Goal: Task Accomplishment & Management: Use online tool/utility

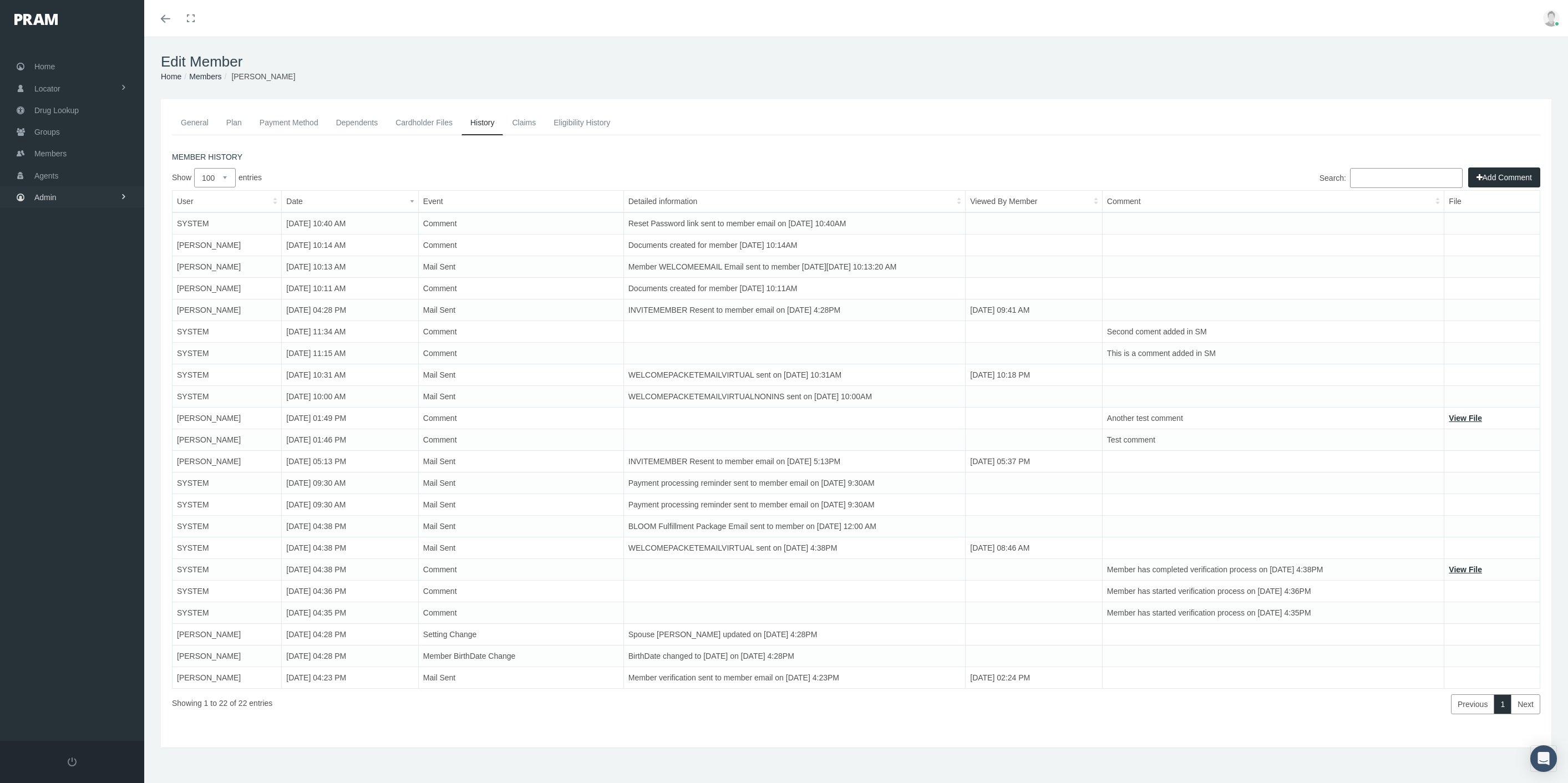
select select "100"
drag, startPoint x: 0, startPoint y: 0, endPoint x: 52, endPoint y: 191, distance: 198.0
click at [49, 189] on span "Admin" at bounding box center [46, 197] width 22 height 21
click at [112, 322] on link "Compensations" at bounding box center [72, 324] width 144 height 19
click at [91, 400] on span "Non-insured Utilization" at bounding box center [82, 406] width 78 height 19
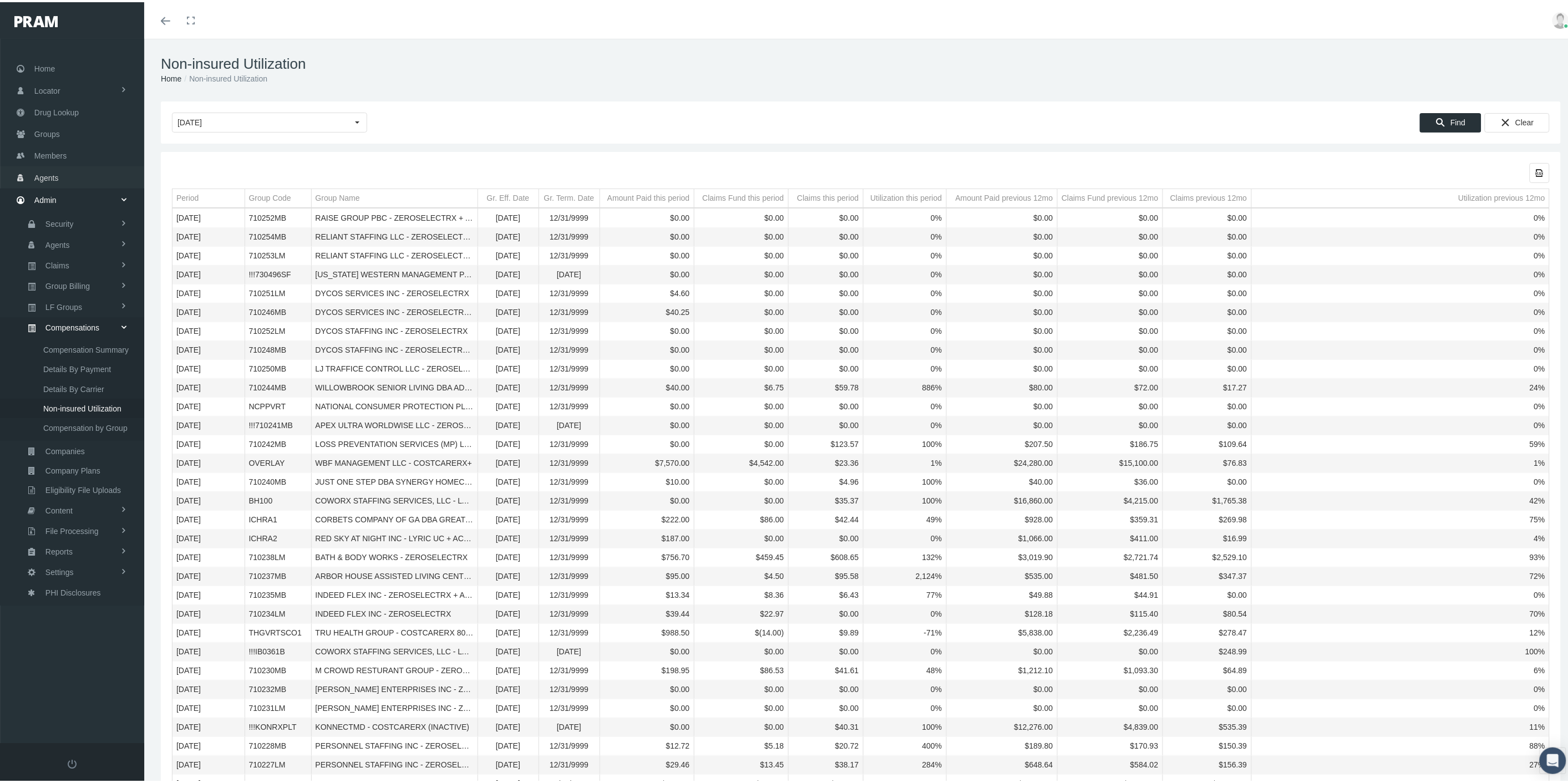
click at [54, 174] on span "Agents" at bounding box center [47, 176] width 25 height 21
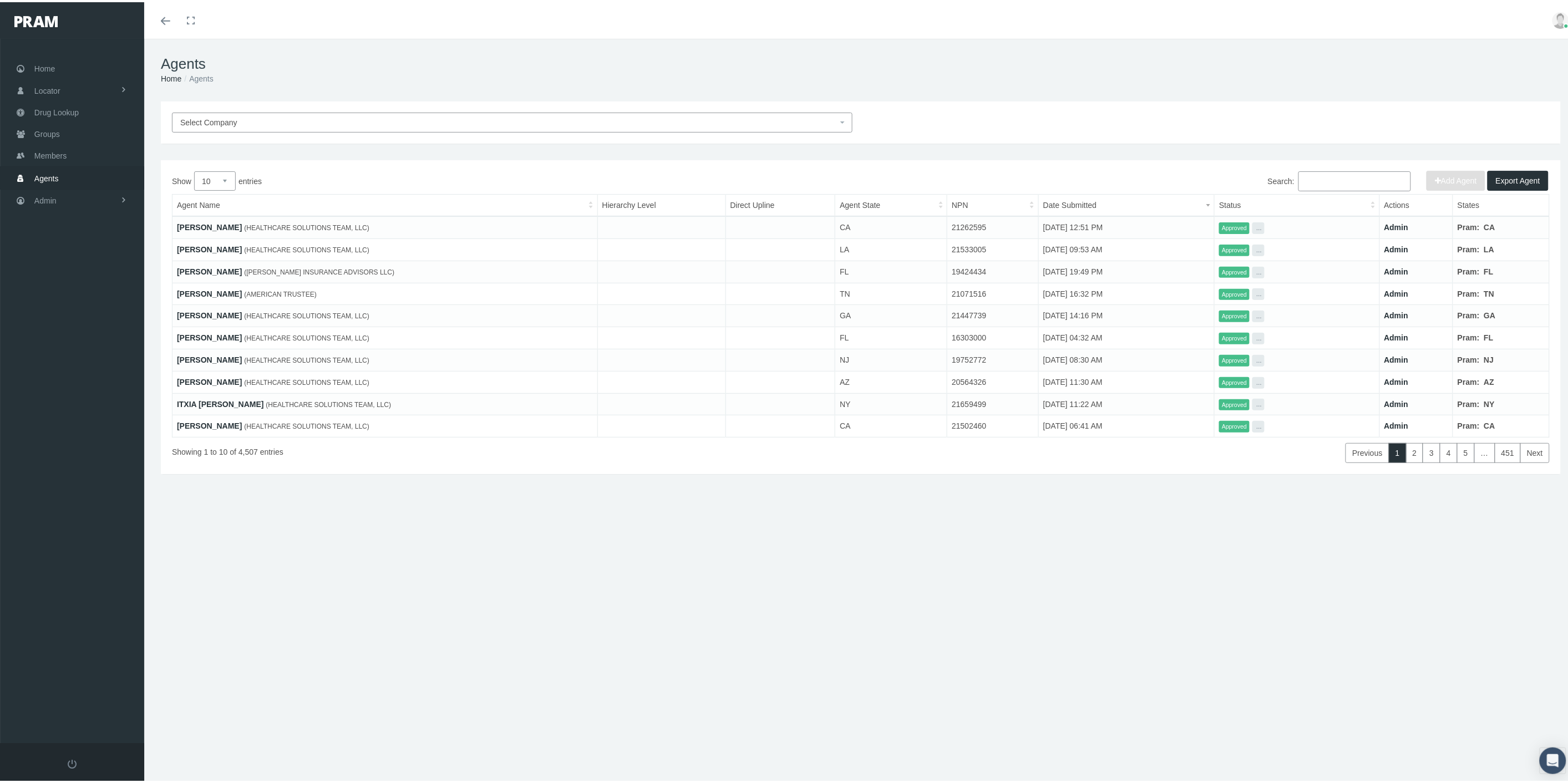
click at [444, 120] on span "Select Company" at bounding box center [509, 120] width 657 height 12
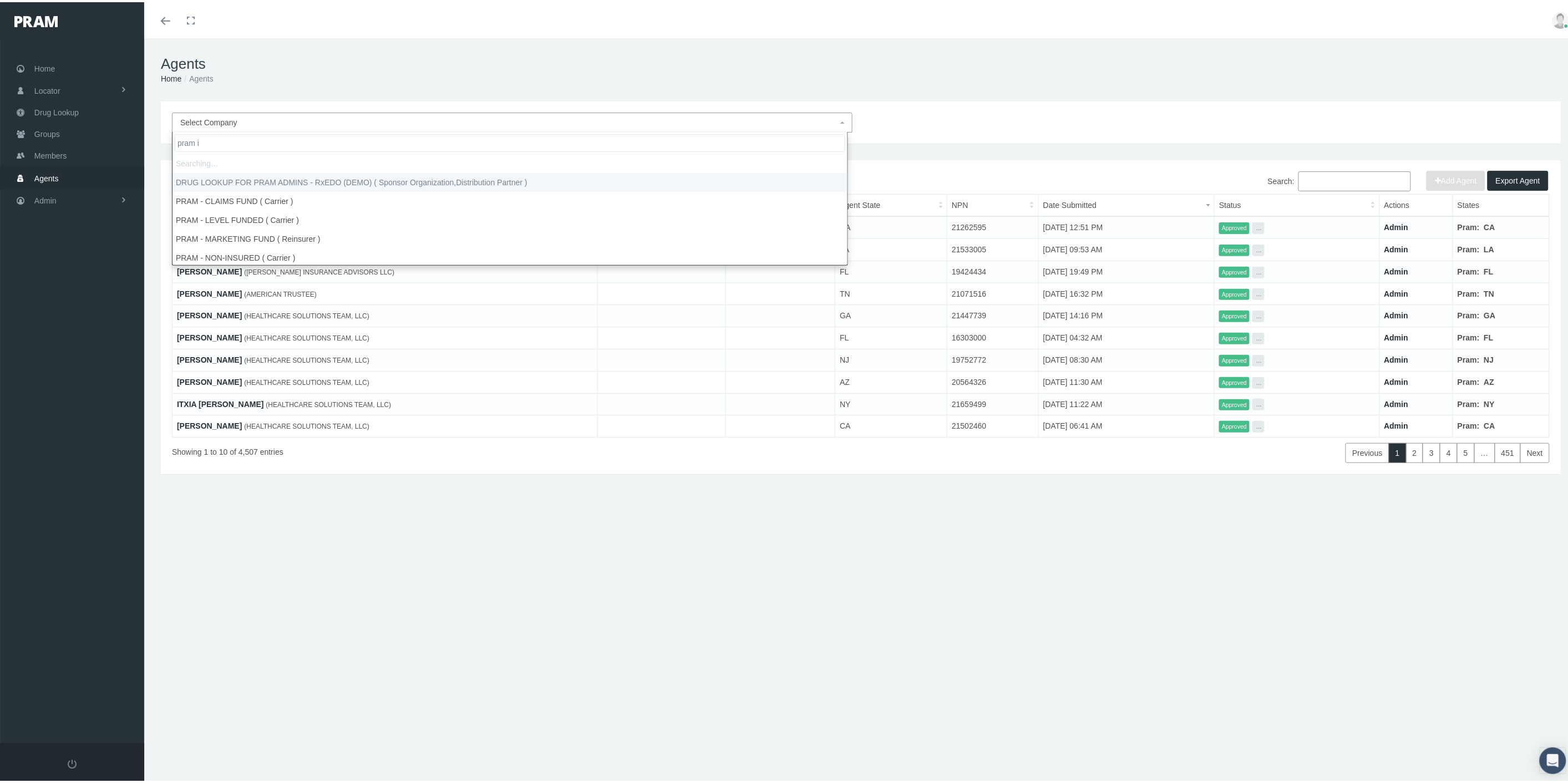
type input "pram in"
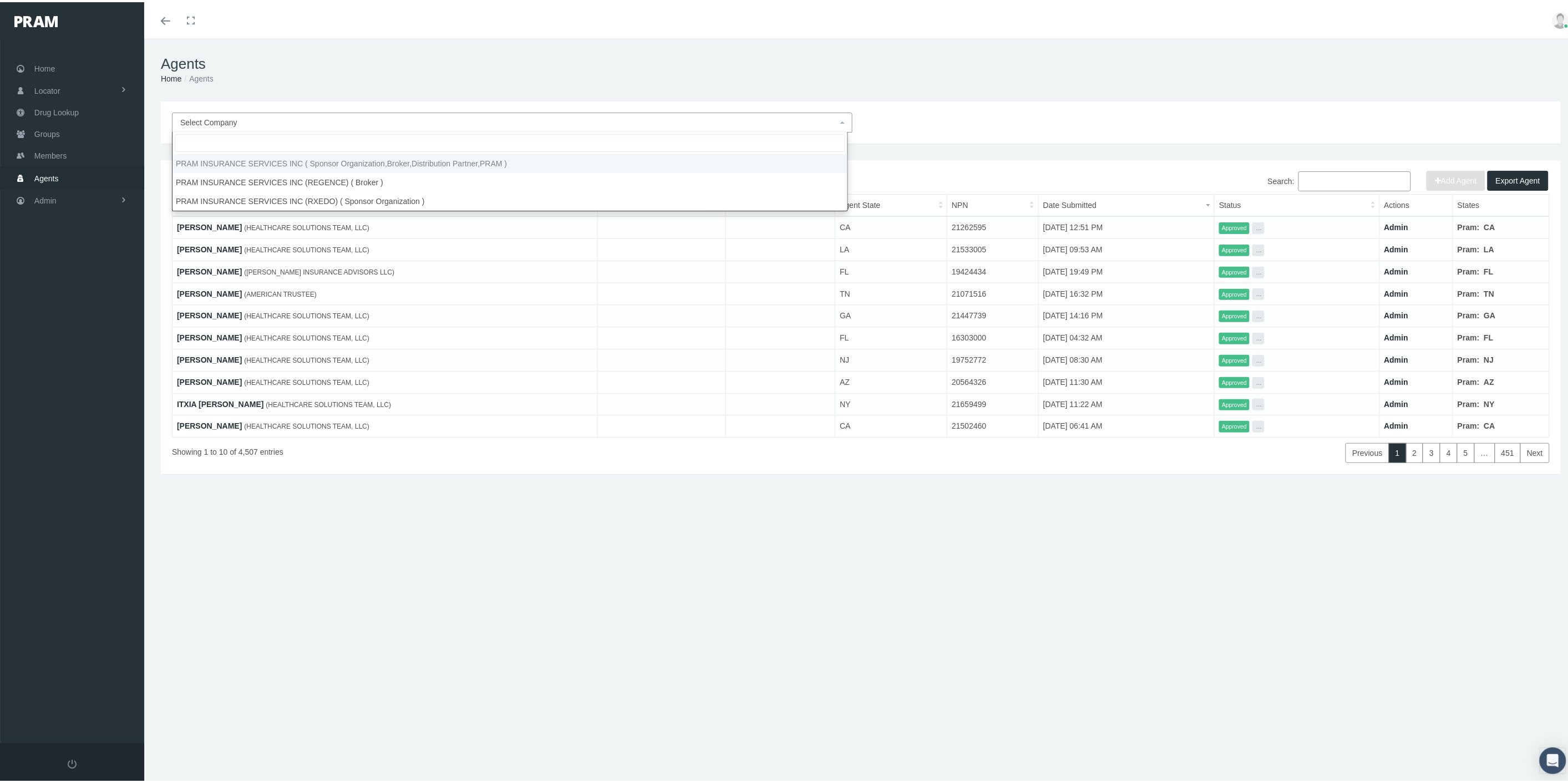
select select "53"
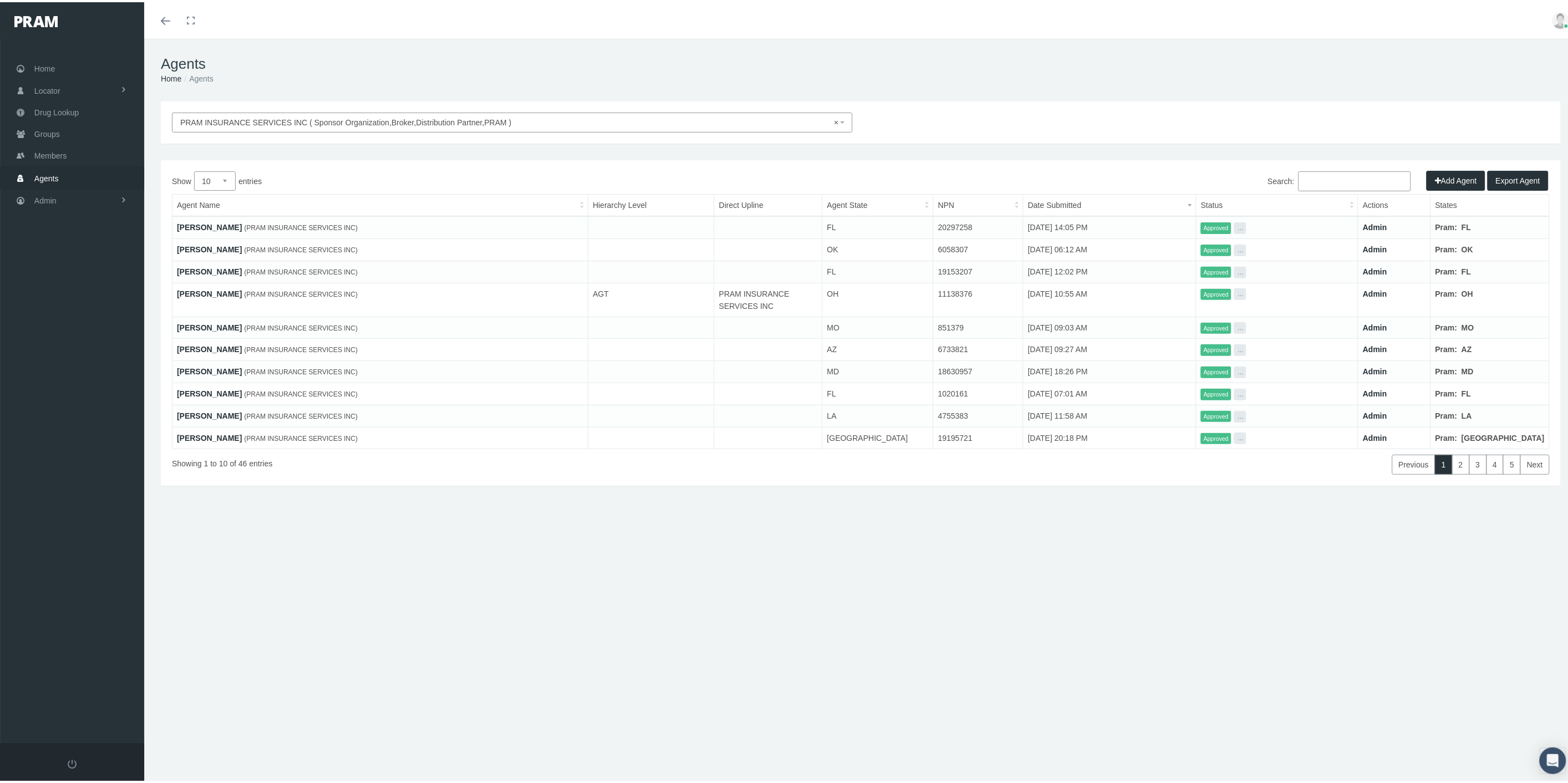
click at [1354, 179] on input "Search:" at bounding box center [1355, 179] width 113 height 20
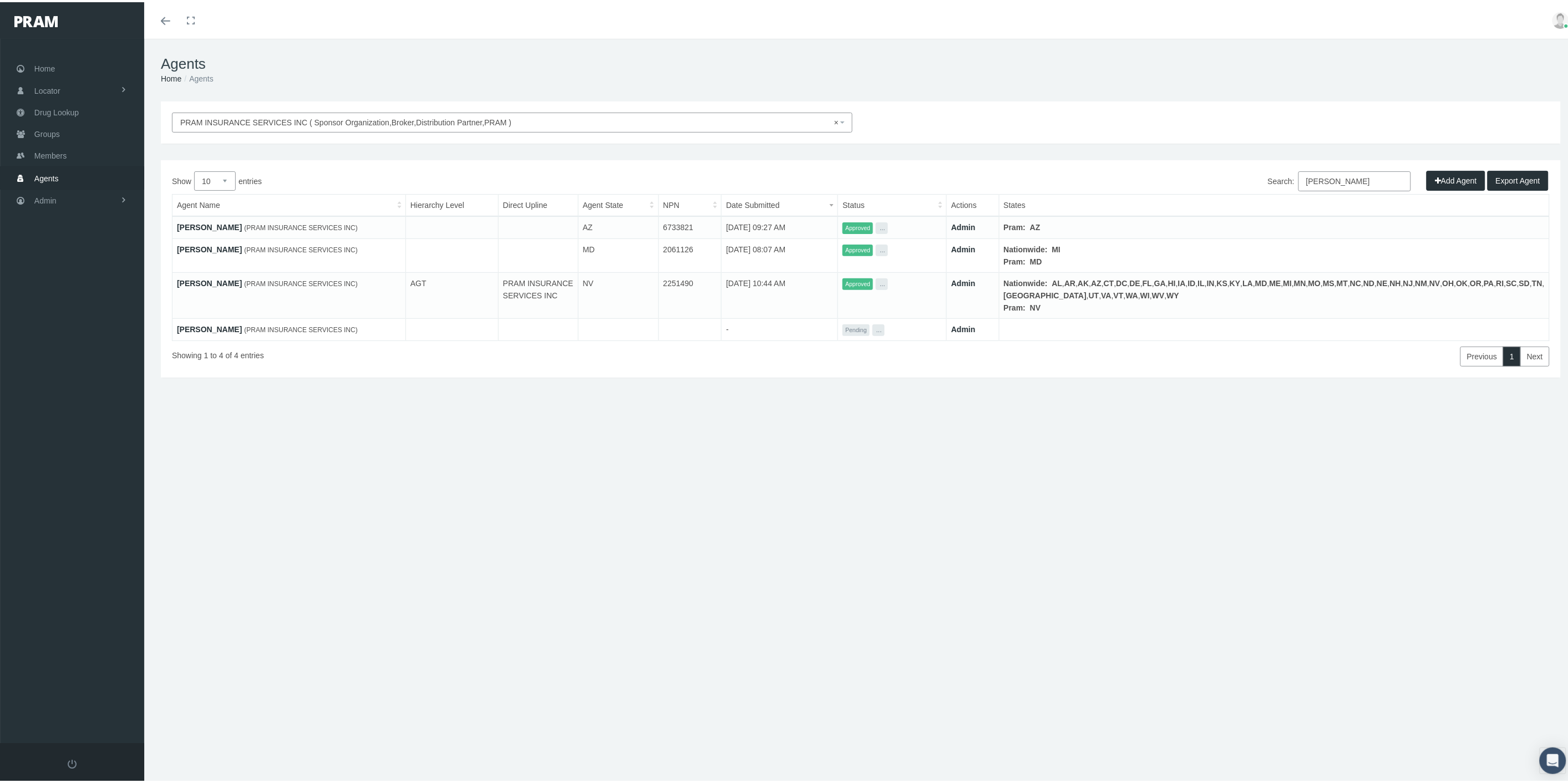
type input "david"
click at [975, 282] on link "Admin" at bounding box center [964, 281] width 25 height 9
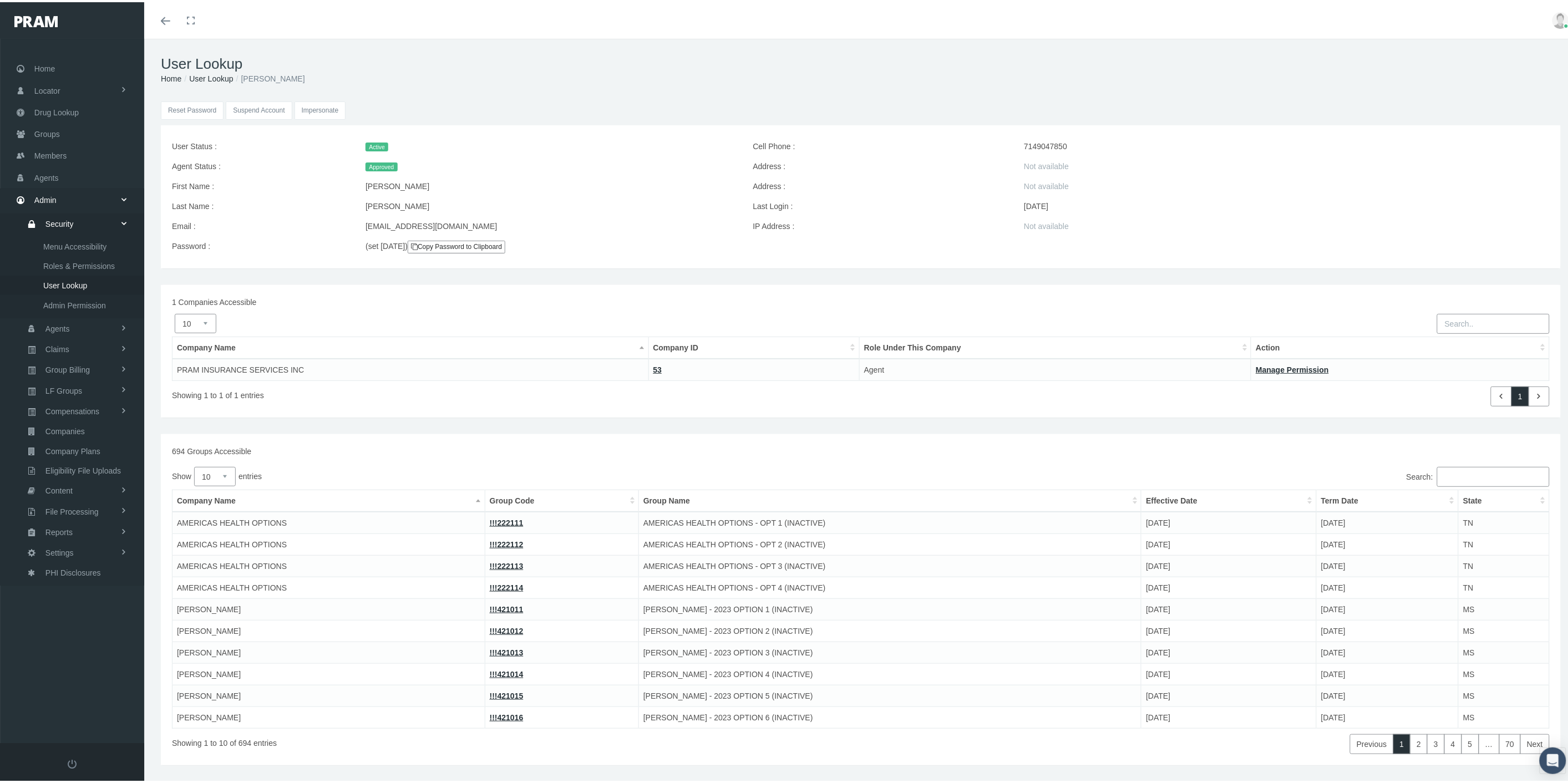
click at [330, 108] on input "Impersonate" at bounding box center [321, 109] width 52 height 18
